Goal: Task Accomplishment & Management: Use online tool/utility

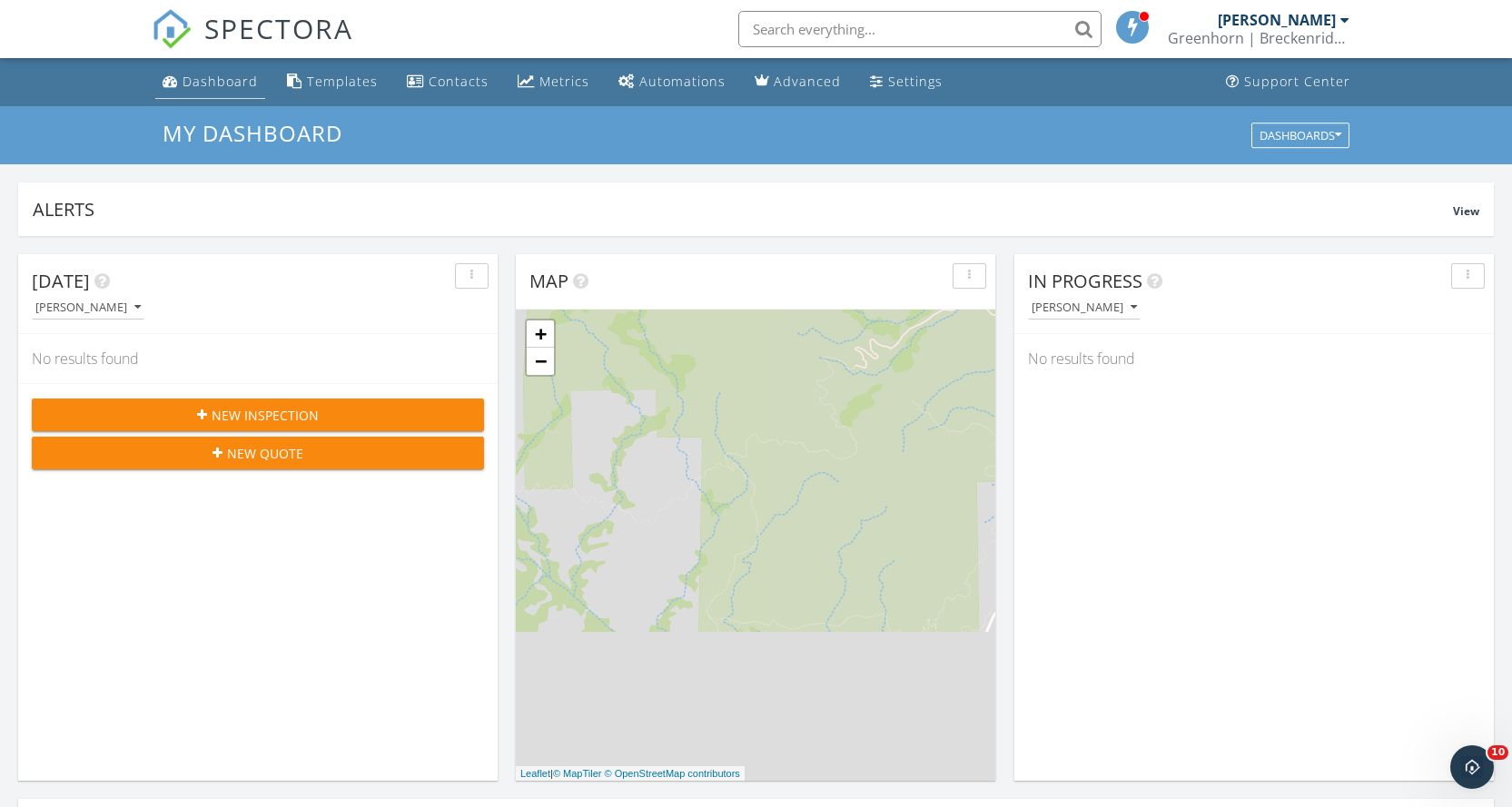
click at [230, 74] on div "Dashboard" at bounding box center [221, 81] width 76 height 18
click at [814, 30] on input "text" at bounding box center [920, 29] width 363 height 36
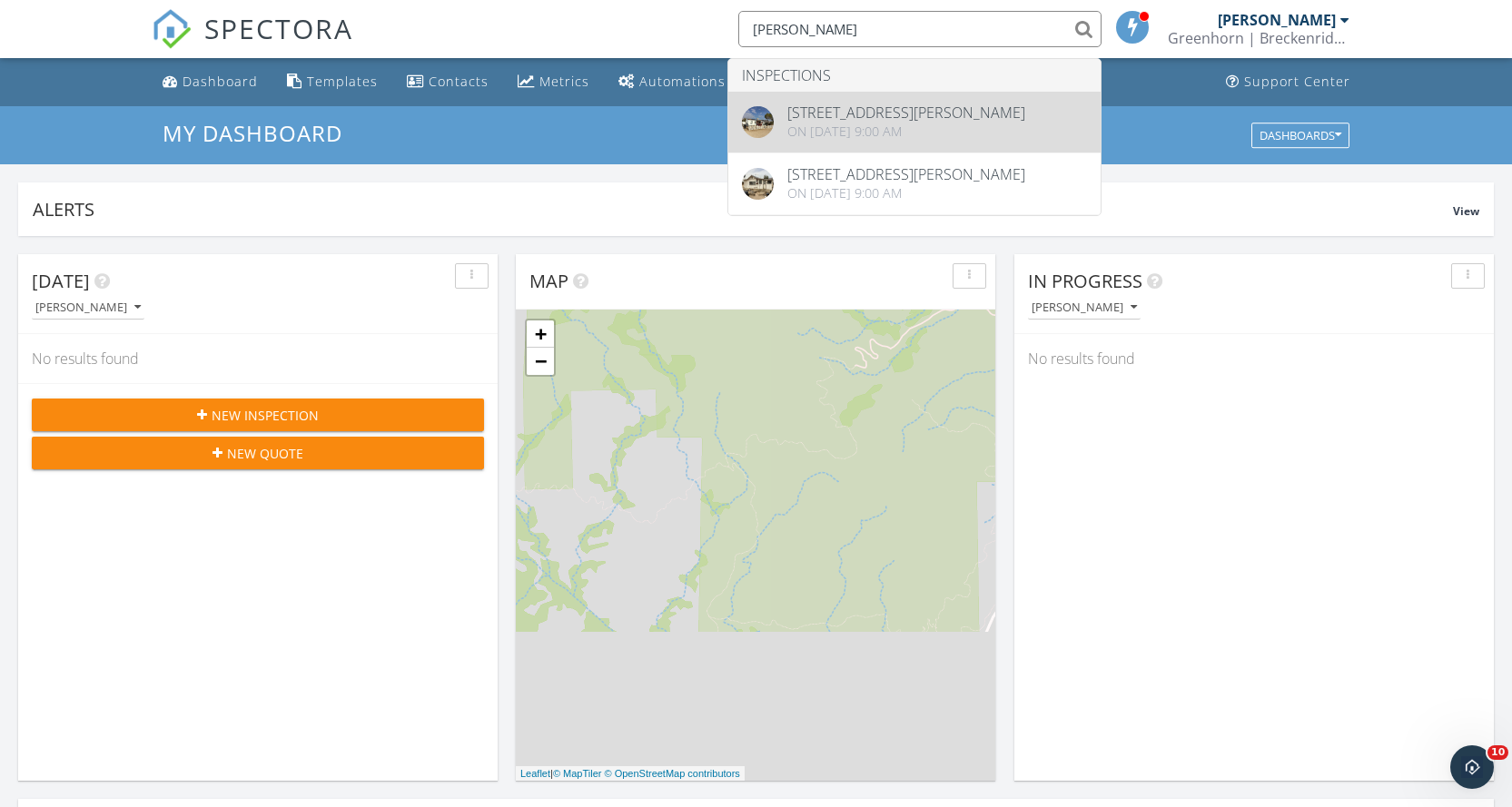
type input "carr"
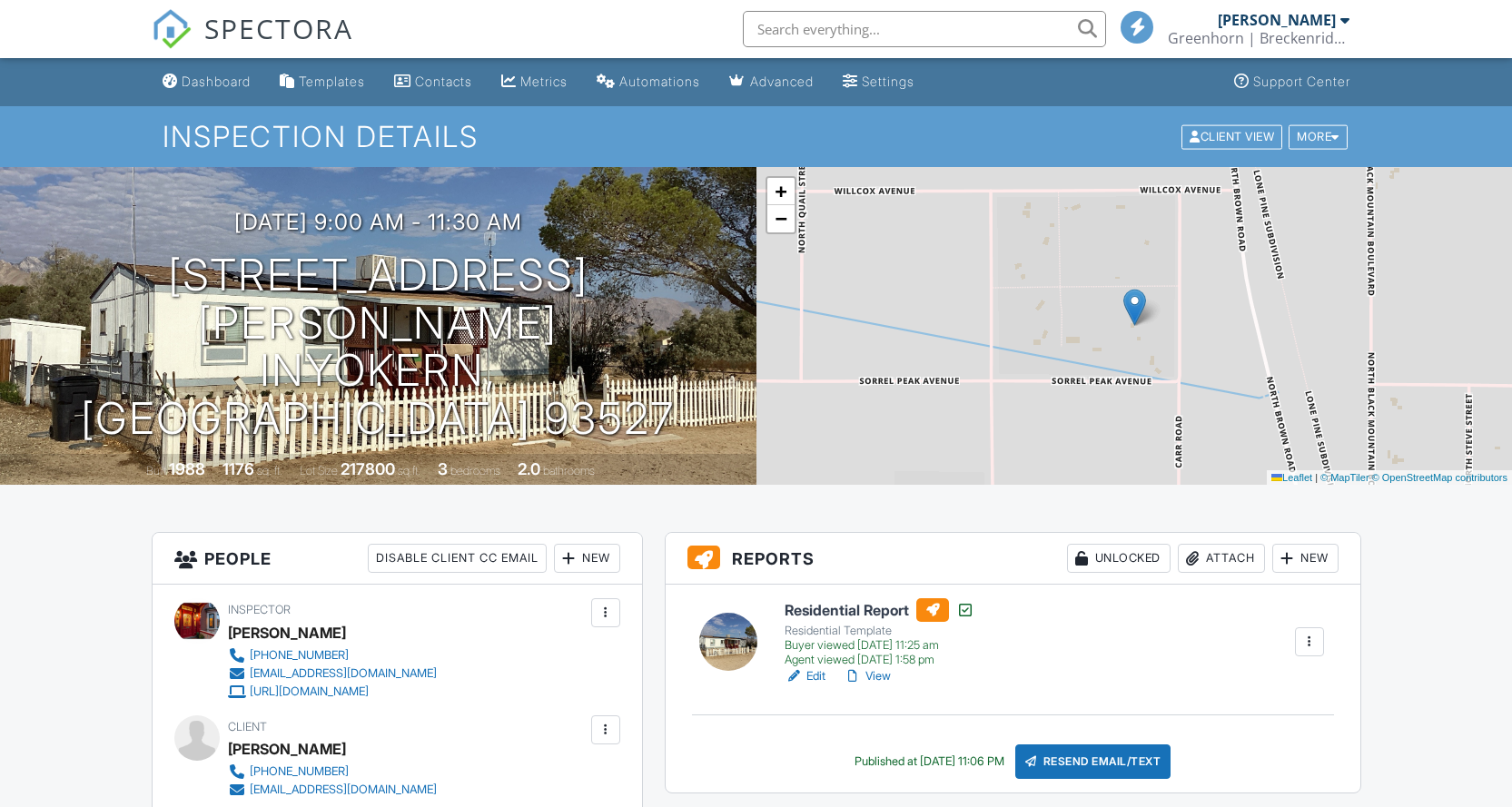
click at [885, 679] on link "View" at bounding box center [867, 677] width 47 height 18
click at [922, 90] on link "Settings" at bounding box center [878, 82] width 86 height 33
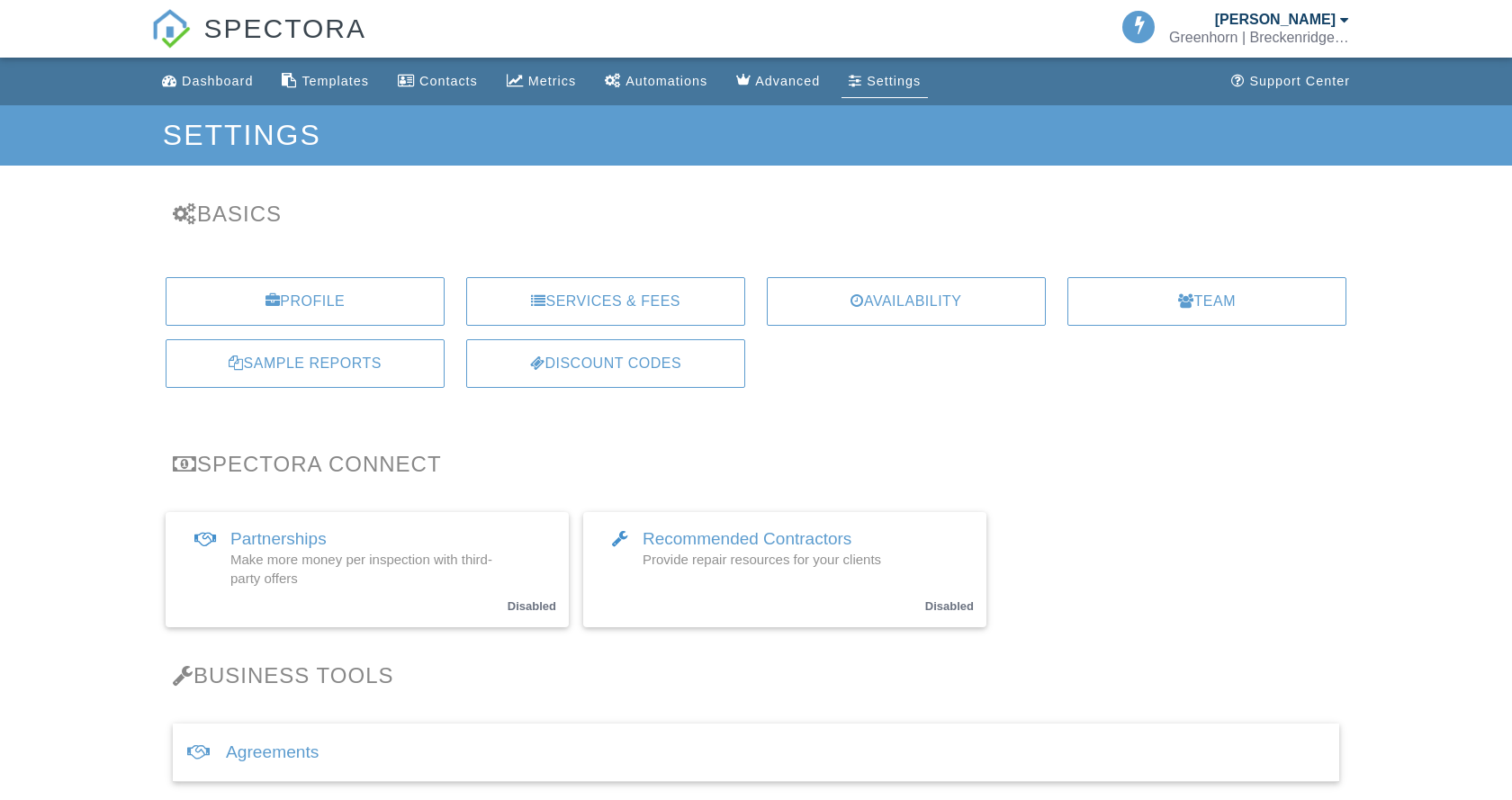
click at [309, 89] on link "Templates" at bounding box center [325, 81] width 102 height 33
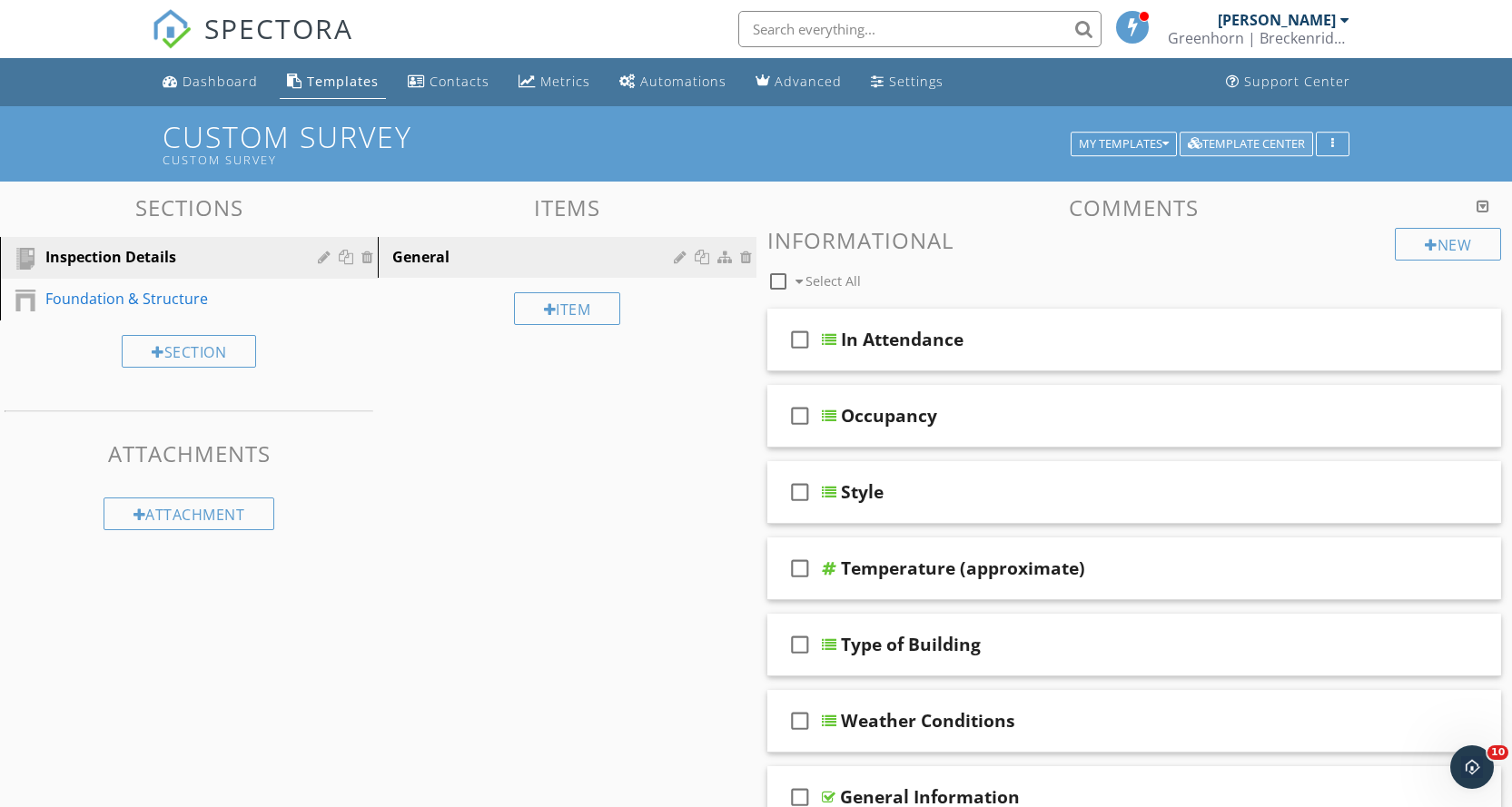
click at [1228, 143] on div "Template Center" at bounding box center [1246, 144] width 117 height 13
click at [1286, 138] on div "Template Center" at bounding box center [1246, 144] width 117 height 13
